Goal: Find contact information: Find contact information

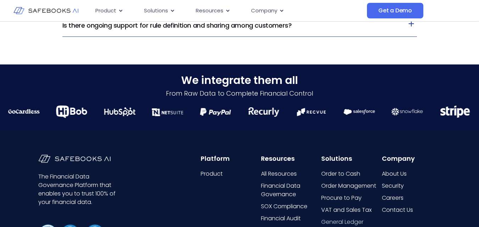
scroll to position [1733, 0]
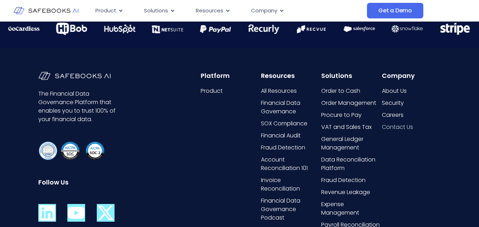
click at [401, 127] on span "Contact Us" at bounding box center [397, 127] width 31 height 9
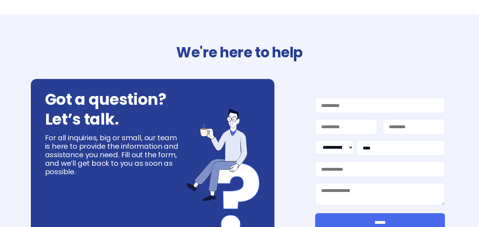
select select "**"
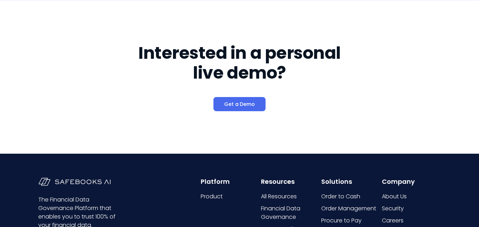
scroll to position [477, 0]
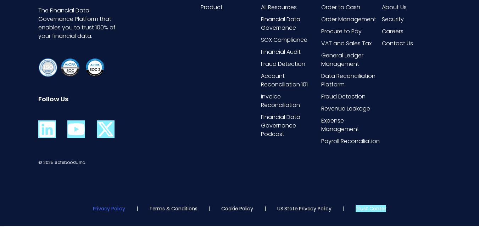
click at [113, 212] on link "Privacy Policy" at bounding box center [109, 208] width 32 height 7
click at [76, 129] on icon at bounding box center [76, 129] width 18 height 18
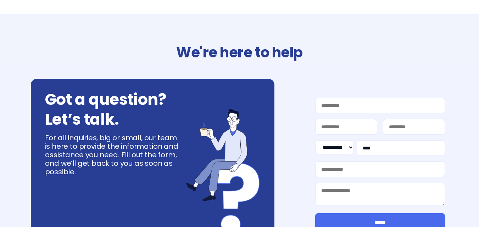
select select "**"
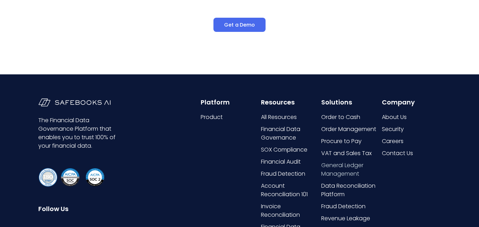
scroll to position [394, 0]
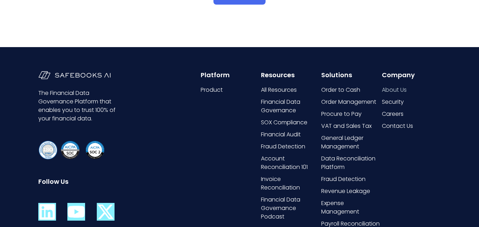
click at [397, 92] on span "About Us" at bounding box center [394, 90] width 25 height 9
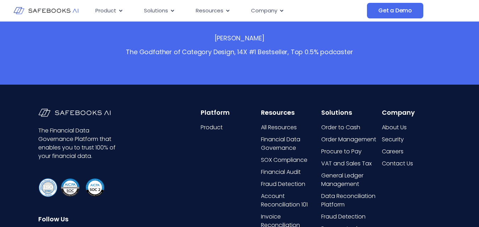
scroll to position [1566, 0]
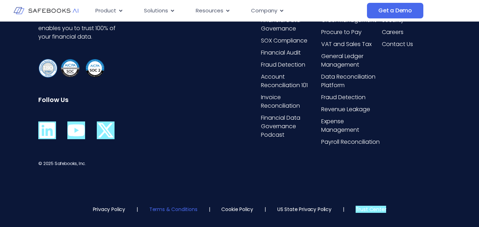
click at [180, 209] on link "Terms & Conditions" at bounding box center [173, 209] width 48 height 7
